Goal: Book appointment/travel/reservation

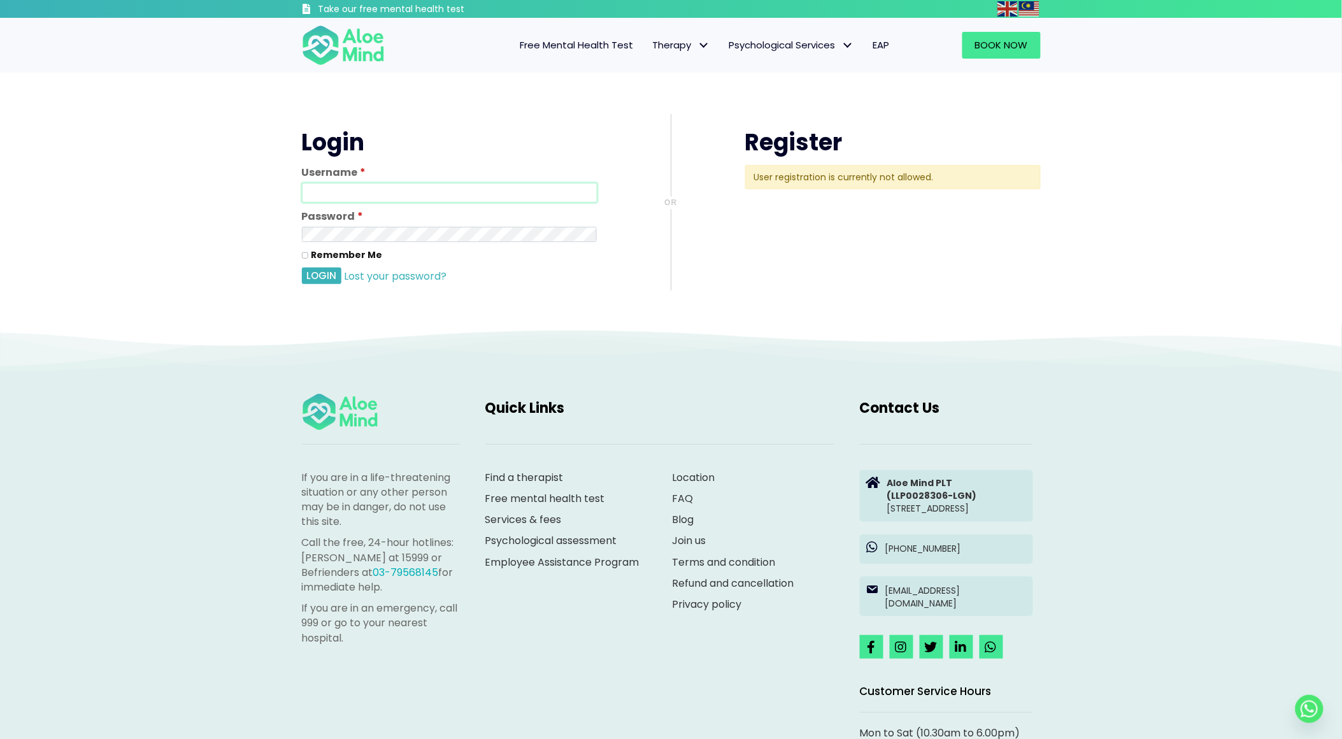
type input "aloemind"
click at [315, 279] on button "Login" at bounding box center [321, 275] width 39 height 17
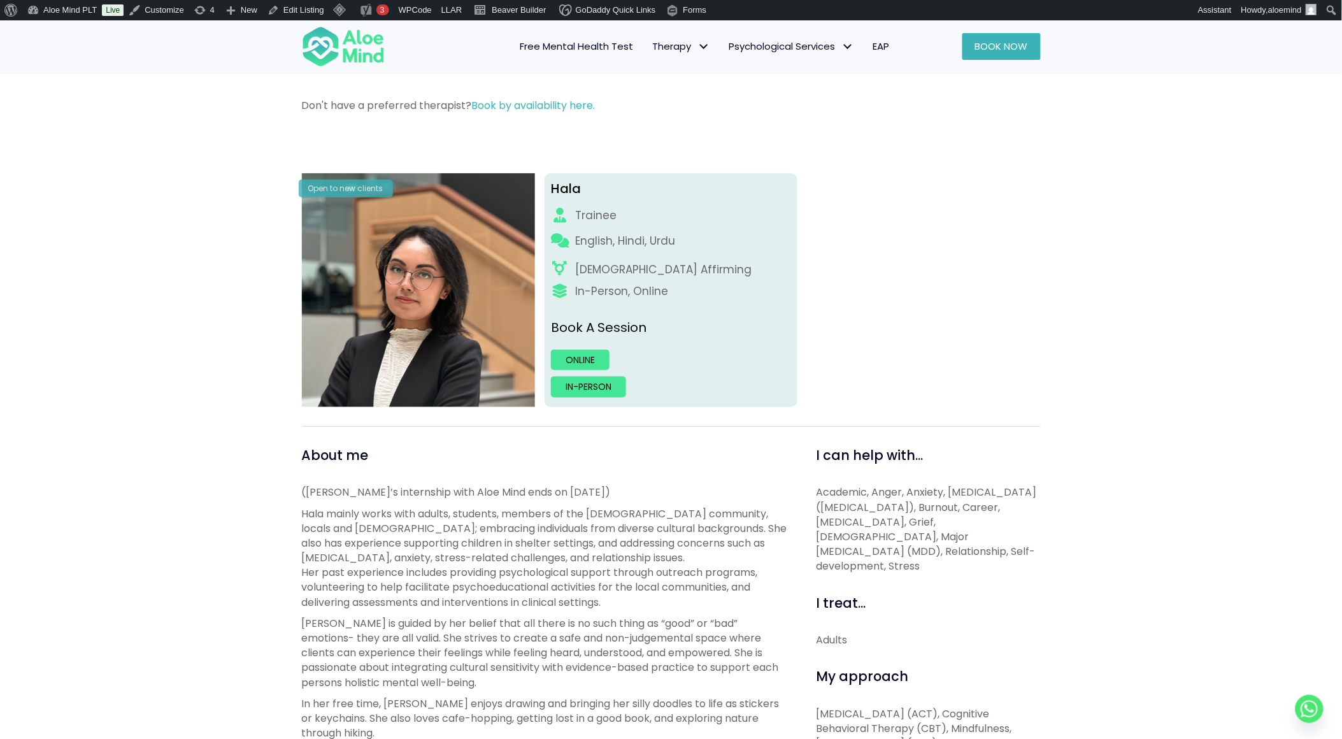
scroll to position [71, 0]
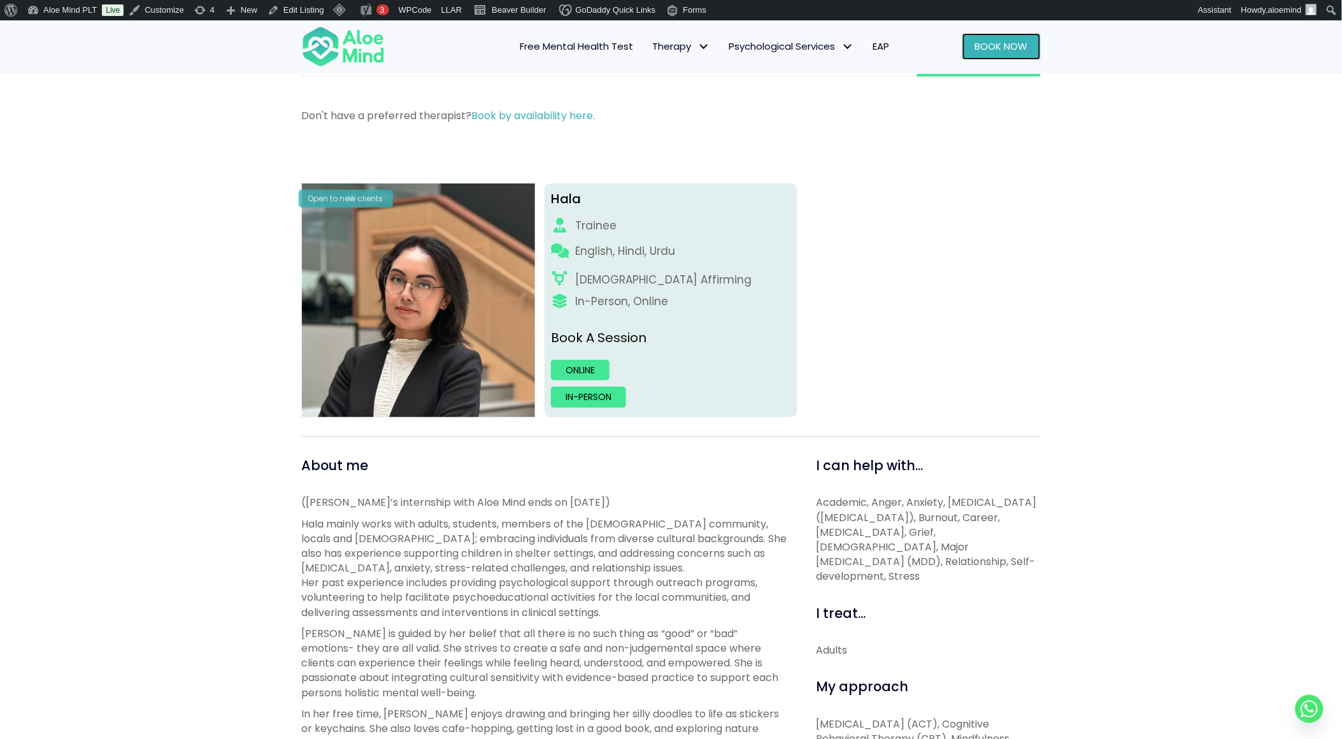
click at [1000, 41] on span "Book Now" at bounding box center [1001, 45] width 53 height 13
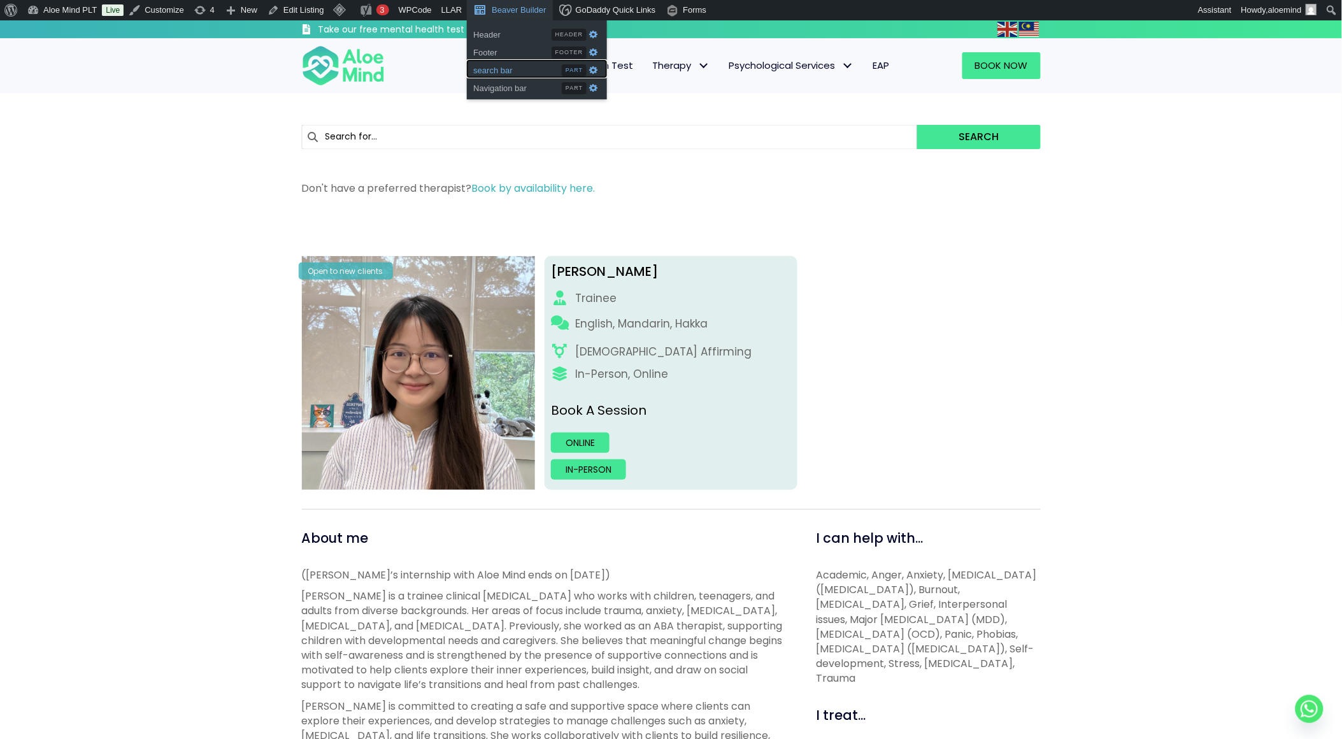
click at [492, 69] on span "search bar" at bounding box center [517, 68] width 89 height 17
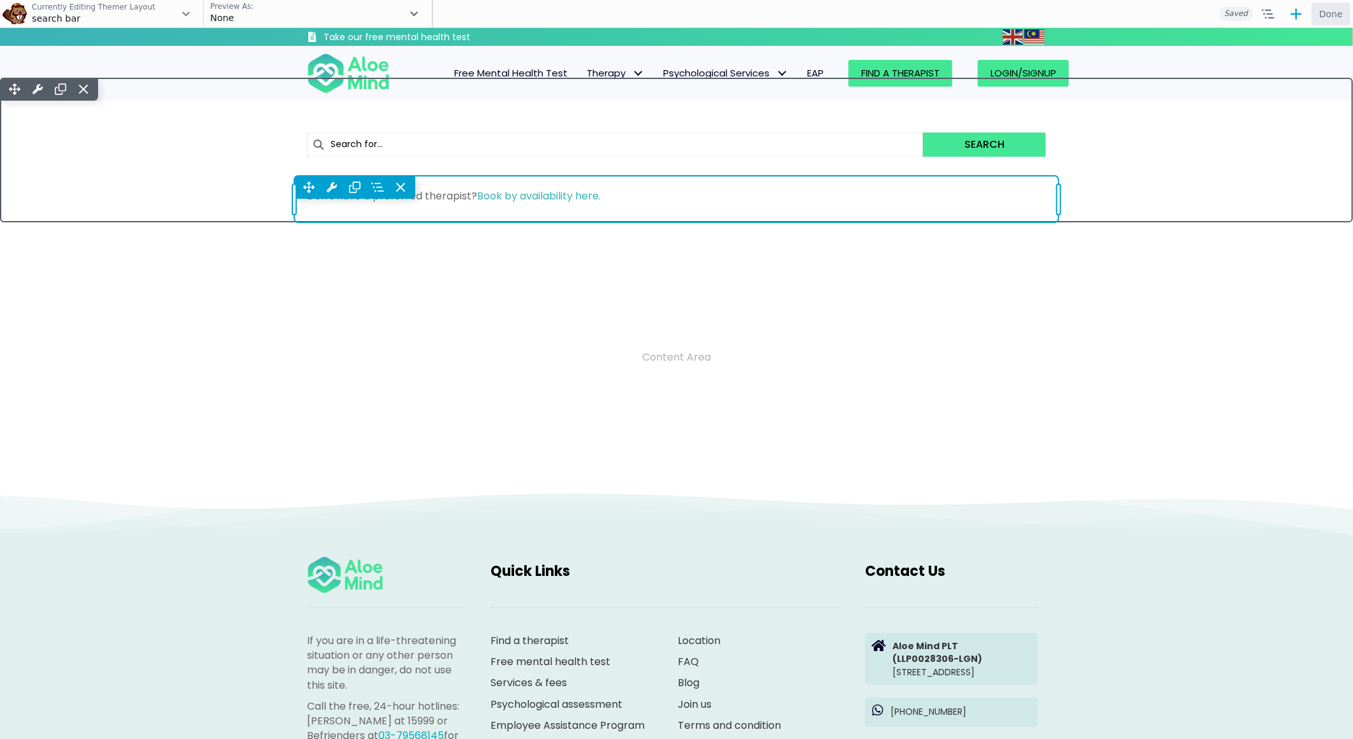
click at [667, 199] on div "Move Up Move Down Text Editor Settings Copy Text Editor Settings Paste Text Edi…" at bounding box center [676, 198] width 764 height 46
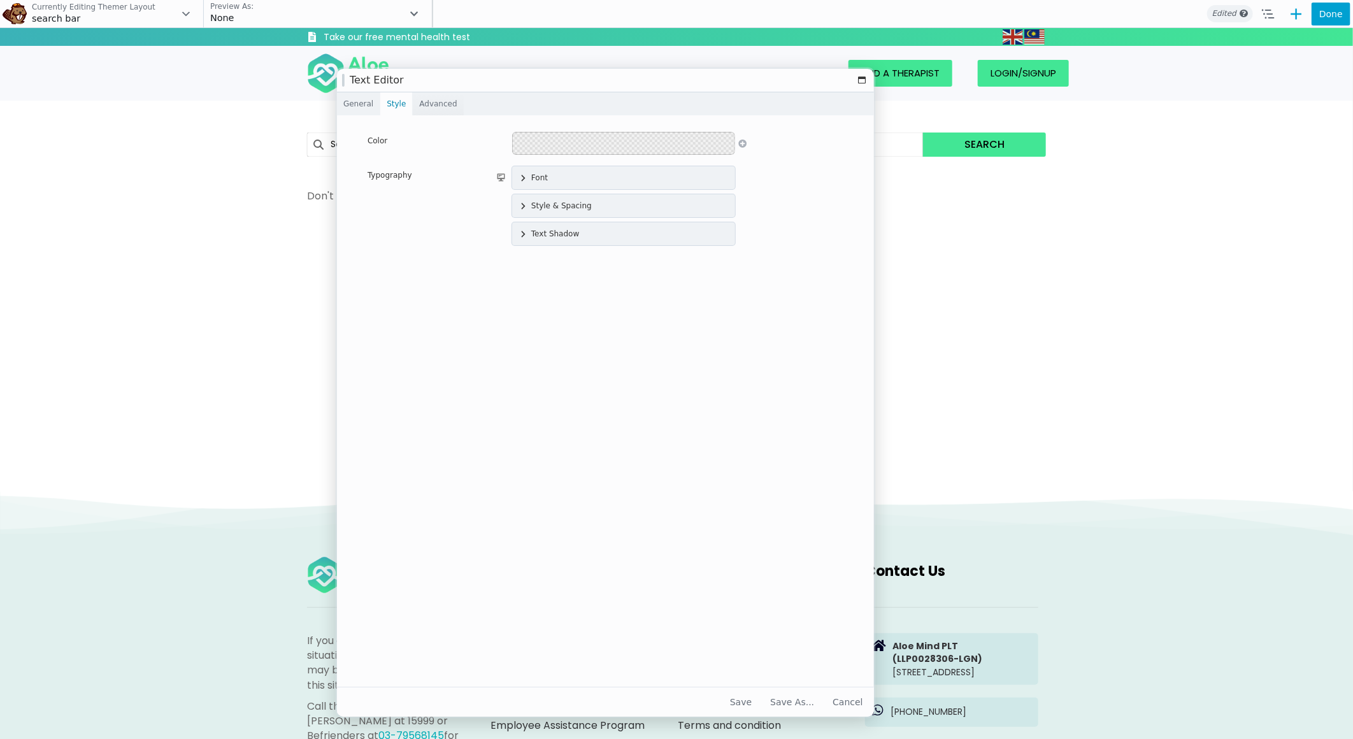
click at [353, 107] on link "General" at bounding box center [358, 103] width 43 height 23
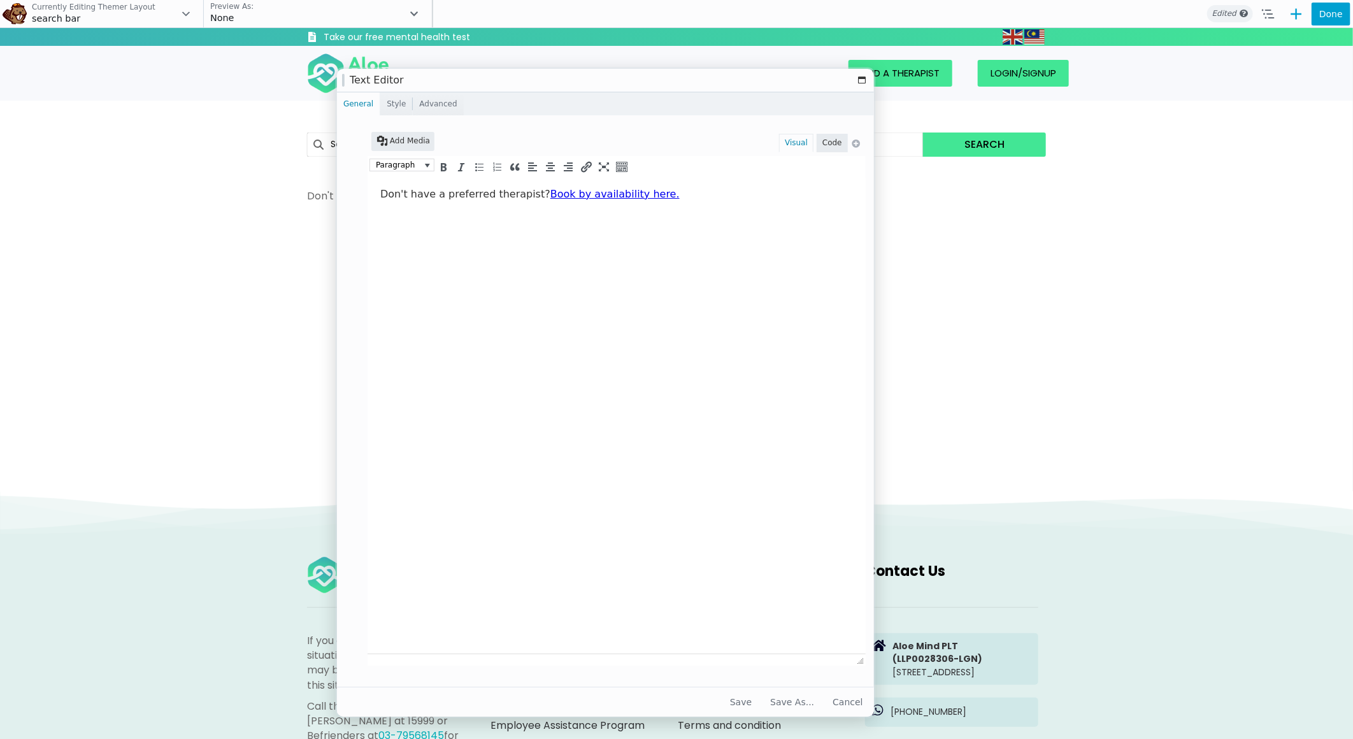
click at [620, 194] on link "Book by availability here." at bounding box center [614, 193] width 129 height 12
click at [581, 215] on link "aloemind.as.me" at bounding box center [571, 218] width 75 height 10
click at [615, 215] on icon "Edit" at bounding box center [621, 217] width 13 height 13
paste input "my.simplybook.asia/v2/#book"
type input "https://aloemindmy.simplybook.asia/v2/#book"
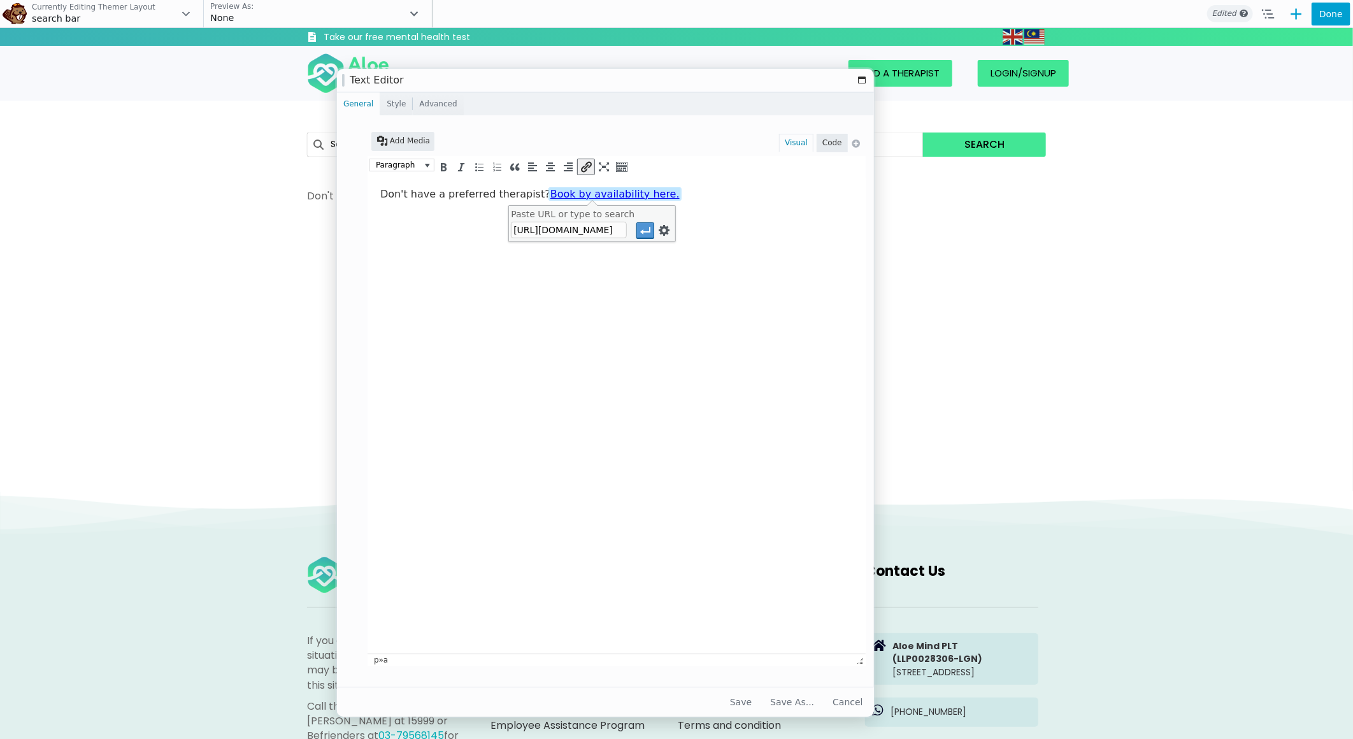
scroll to position [0, 80]
click at [639, 232] on icon "Apply" at bounding box center [645, 230] width 13 height 13
click at [759, 702] on button "Save" at bounding box center [740, 701] width 37 height 23
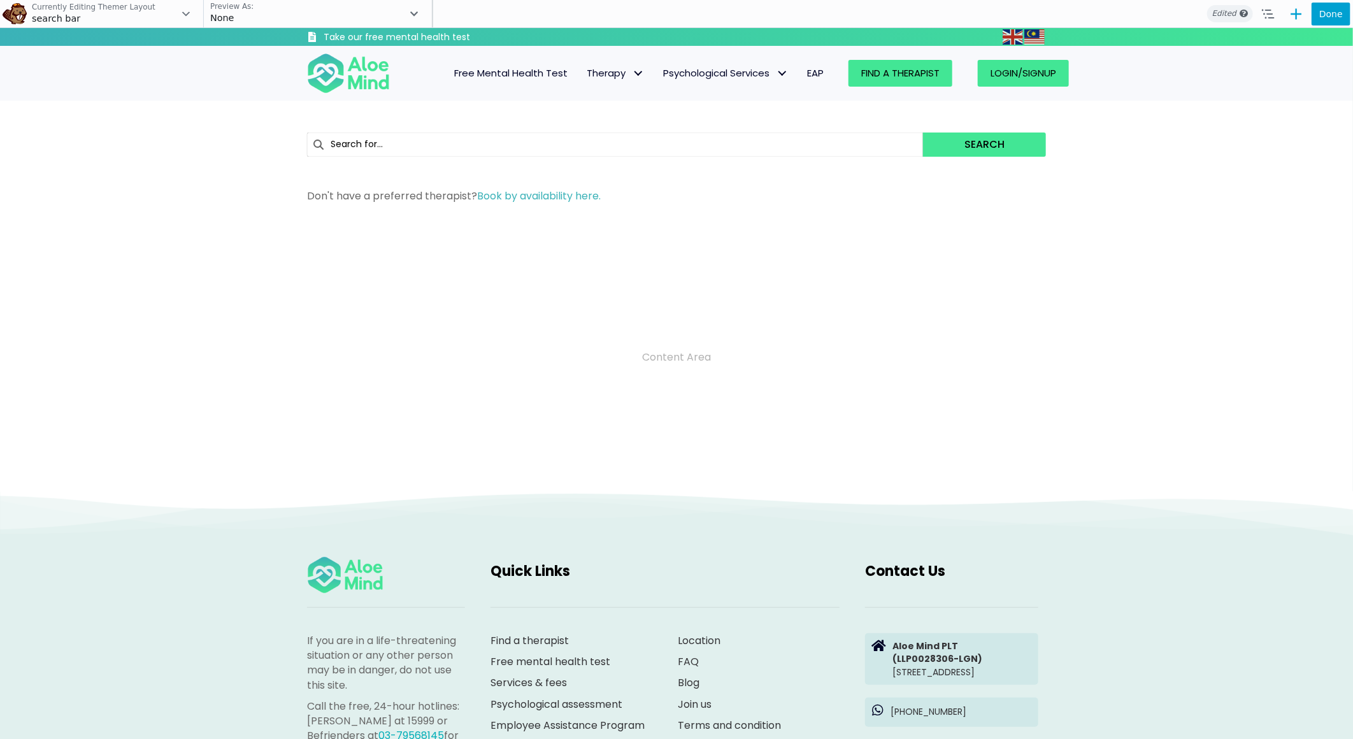
drag, startPoint x: 1319, startPoint y: 11, endPoint x: 1312, endPoint y: 13, distance: 7.1
click at [1319, 11] on button "Done" at bounding box center [1330, 14] width 39 height 23
click at [1286, 4] on span "Publish" at bounding box center [1278, 14] width 47 height 23
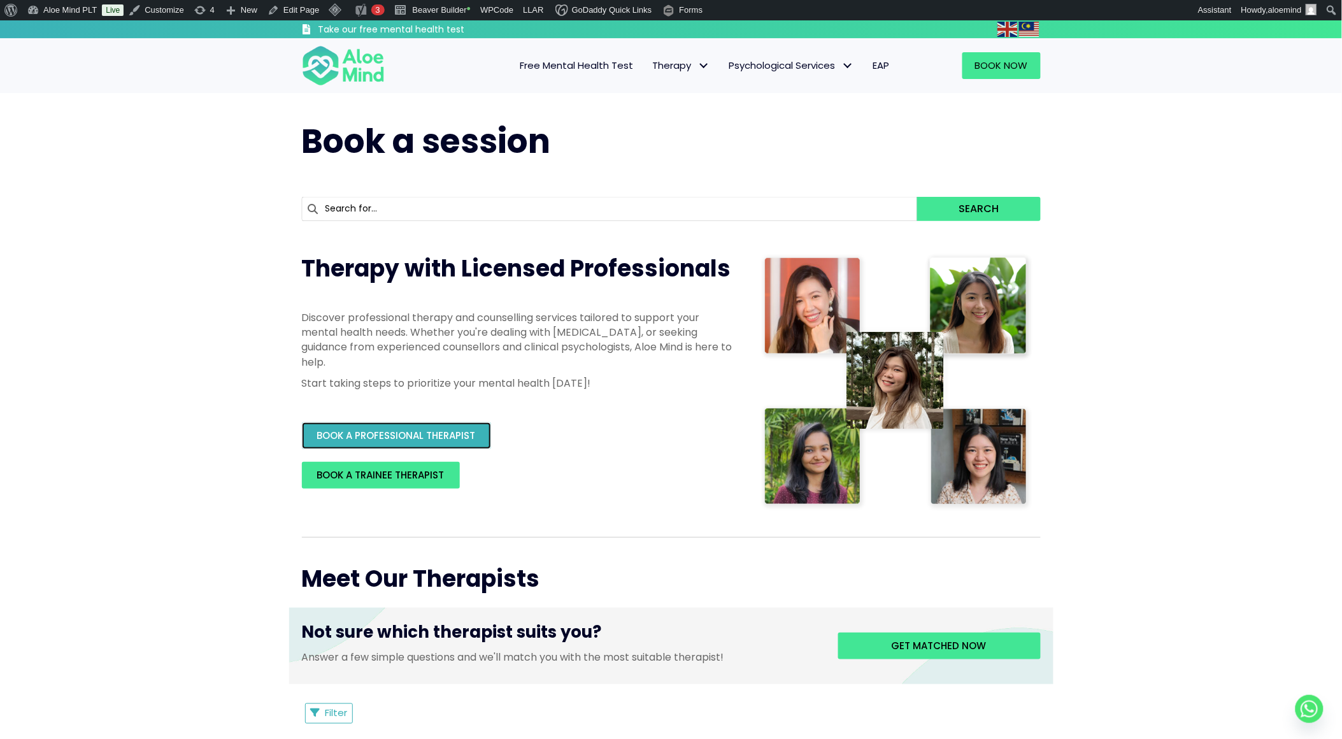
click at [429, 438] on span "BOOK A PROFESSIONAL THERAPIST" at bounding box center [396, 435] width 159 height 13
